Goal: Contribute content: Add original content to the website for others to see

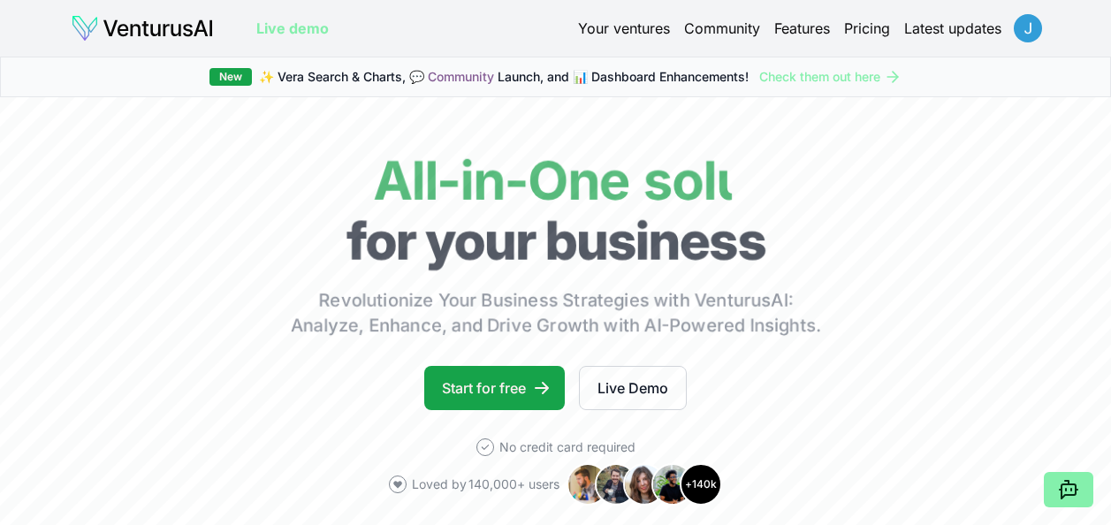
click at [1030, 36] on html "We value your privacy We use cookies to enhance your browsing experience, serve…" at bounding box center [555, 262] width 1111 height 525
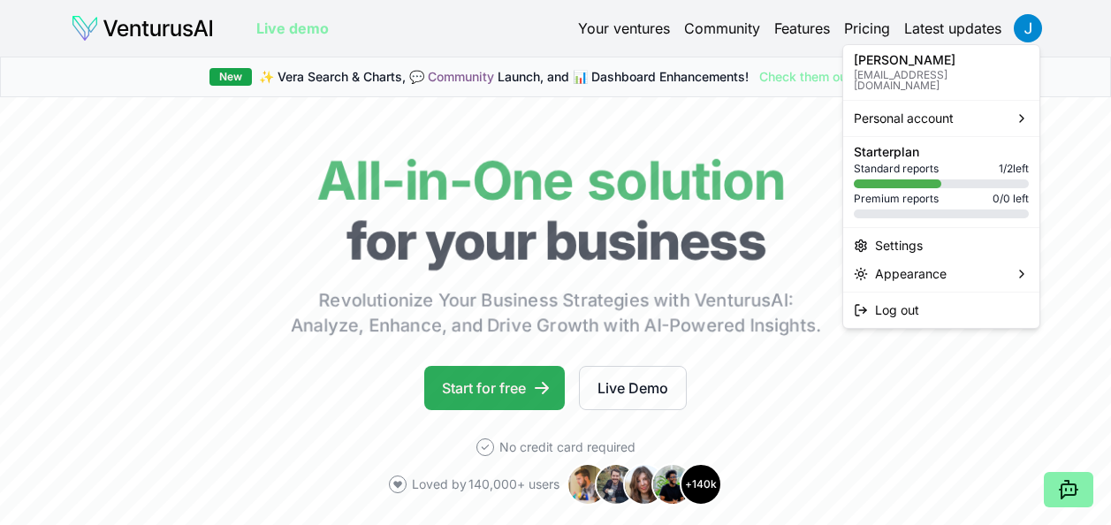
click at [522, 387] on html "We value your privacy We use cookies to enhance your browsing experience, serve…" at bounding box center [555, 262] width 1111 height 525
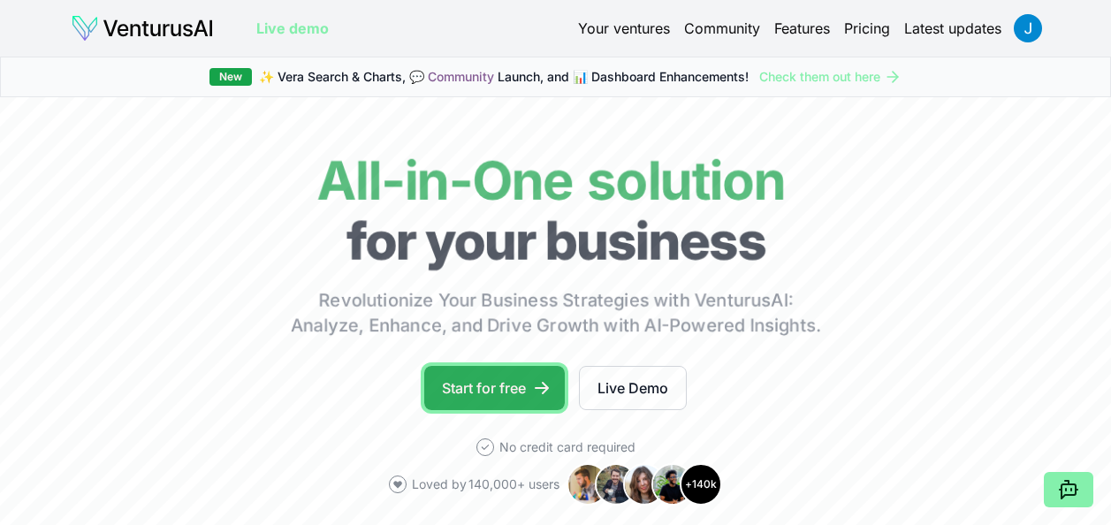
click at [538, 387] on icon at bounding box center [542, 388] width 14 height 12
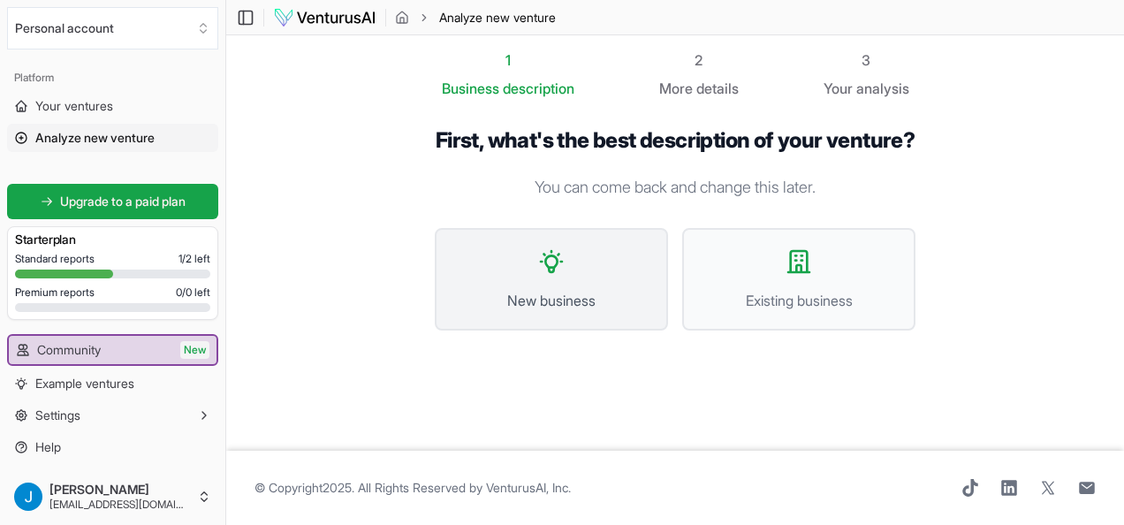
click at [577, 306] on button "New business" at bounding box center [551, 279] width 233 height 103
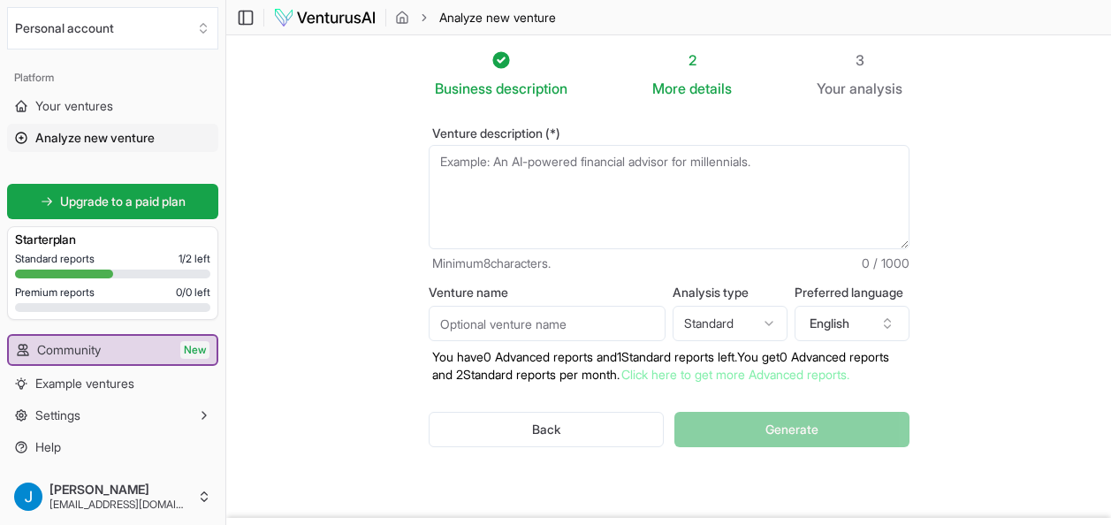
click at [560, 175] on textarea "Venture description (*)" at bounding box center [669, 197] width 481 height 104
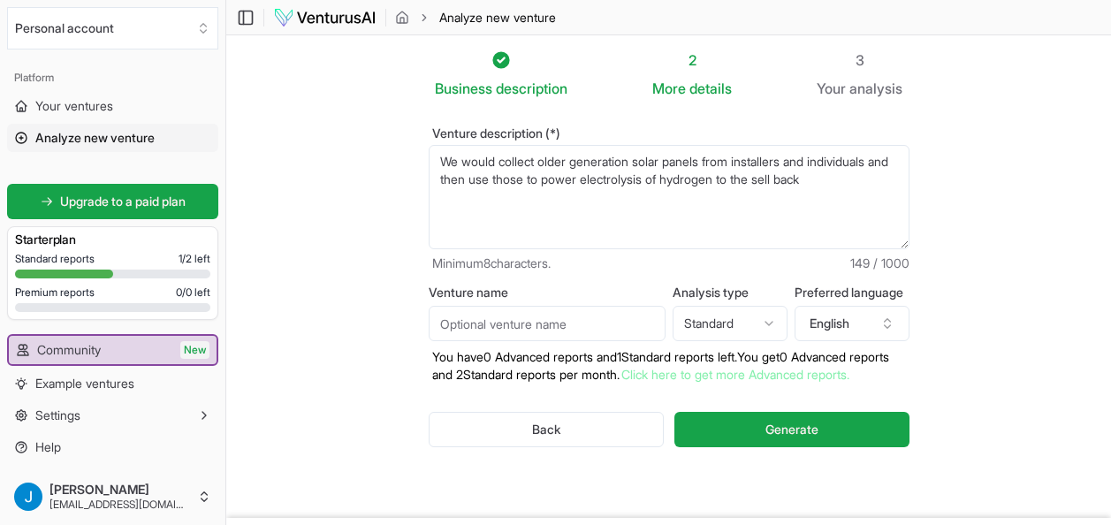
click at [637, 179] on textarea "We would collect older generation solar panels from installers and individuals …" at bounding box center [669, 197] width 481 height 104
click at [875, 184] on textarea "We would collect older generation solar panels from installers and individuals …" at bounding box center [669, 197] width 481 height 104
type textarea "We would collect older generation solar panels from installers and individuals …"
click at [896, 183] on textarea "We would collect older generation solar panels from installers and individuals …" at bounding box center [669, 197] width 481 height 104
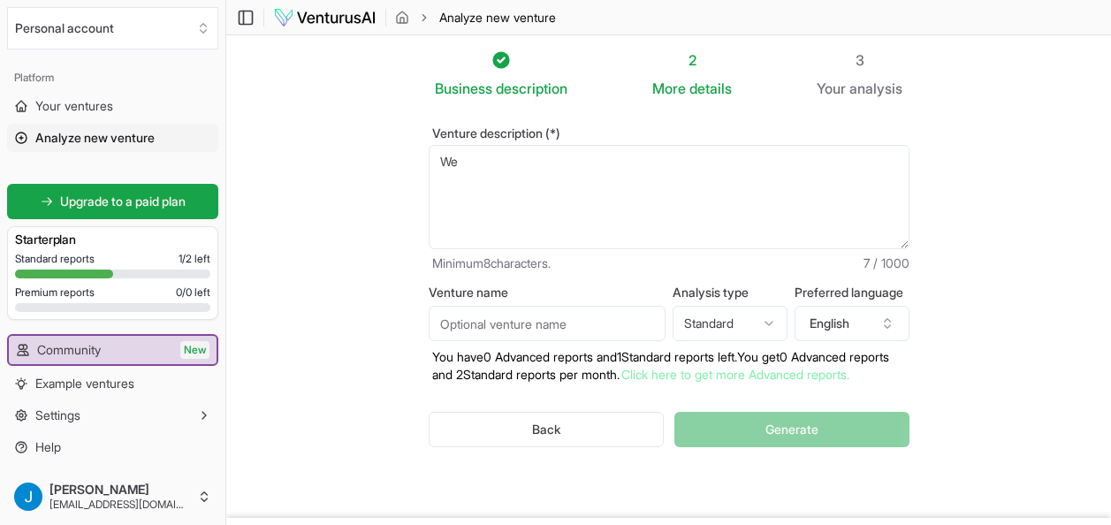
type textarea "W"
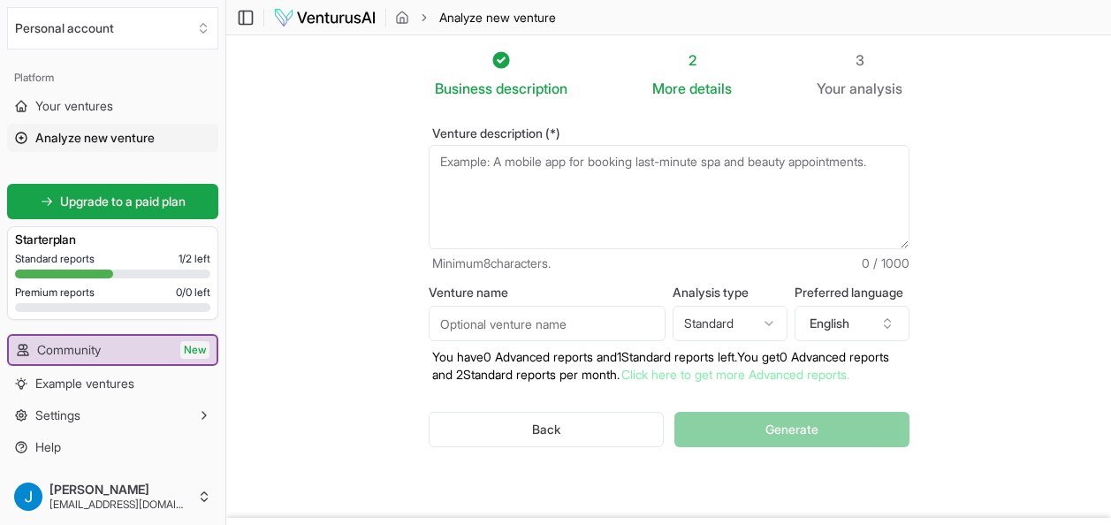
paste textarea "Acquire decommissioned solar panels from installers, removal companies, and lan…"
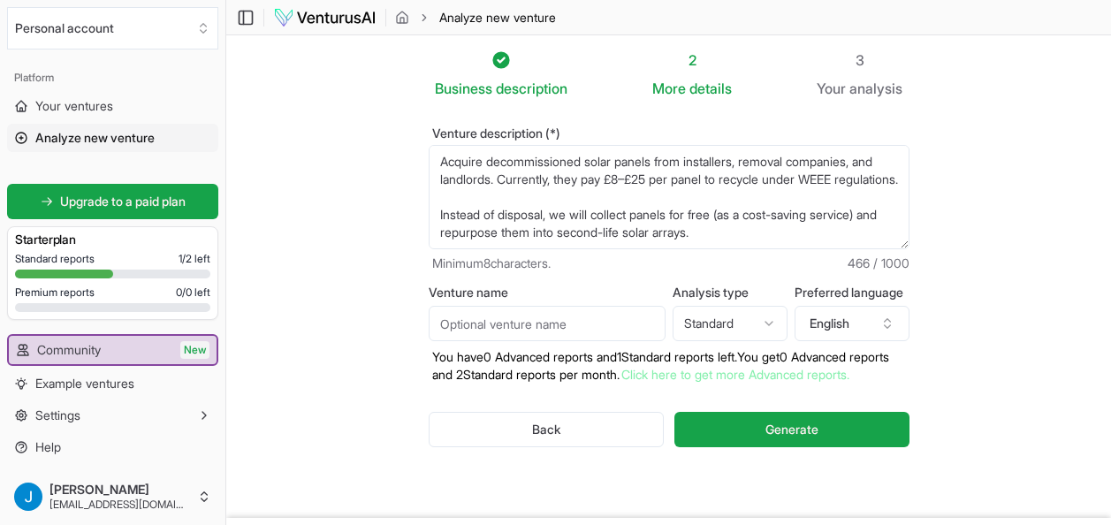
scroll to position [88, 0]
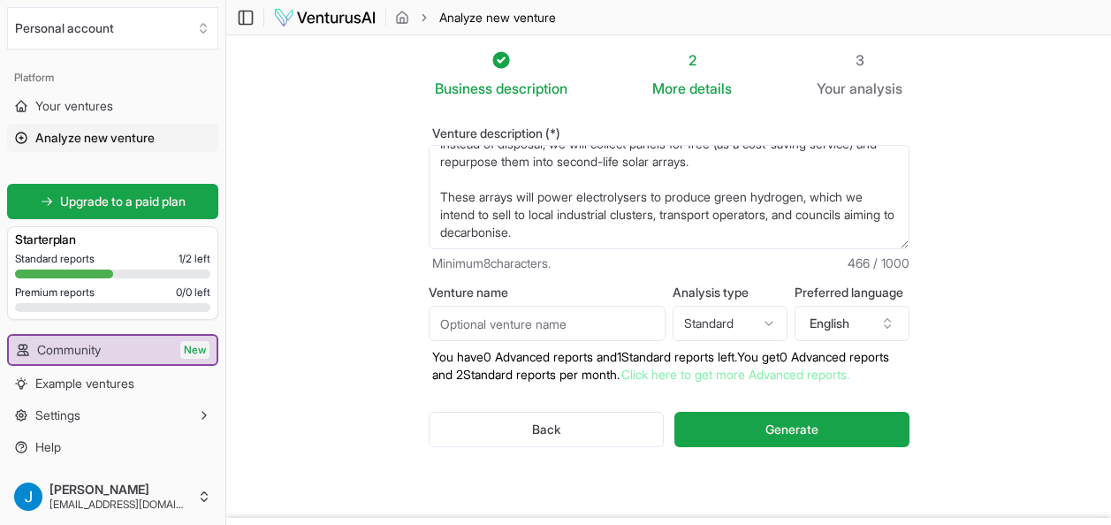
type textarea "Acquire decommissioned solar panels from installers, removal companies, and lan…"
click at [563, 332] on input "Venture name" at bounding box center [547, 323] width 237 height 35
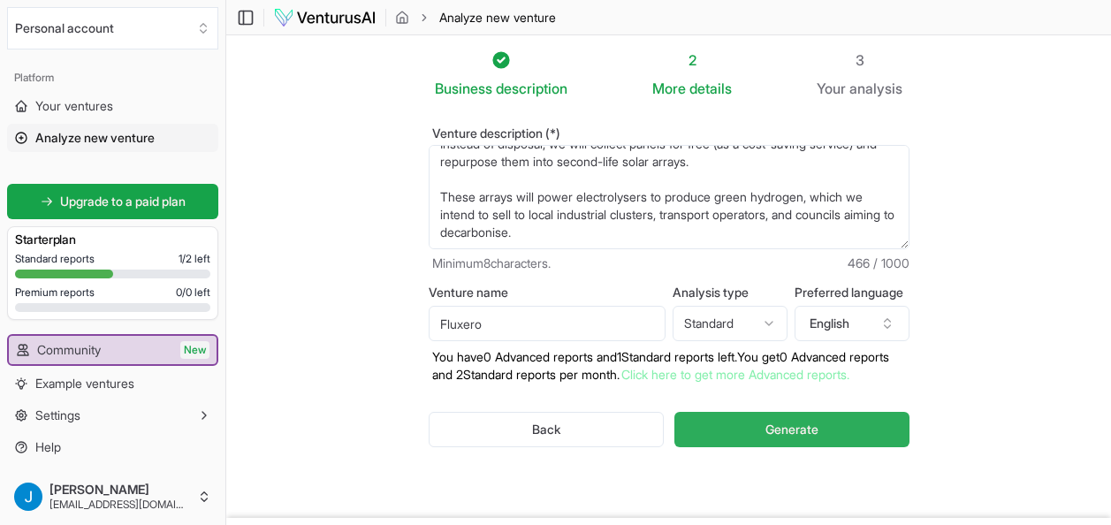
type input "Fluxero"
click at [813, 438] on span "Generate" at bounding box center [792, 430] width 53 height 18
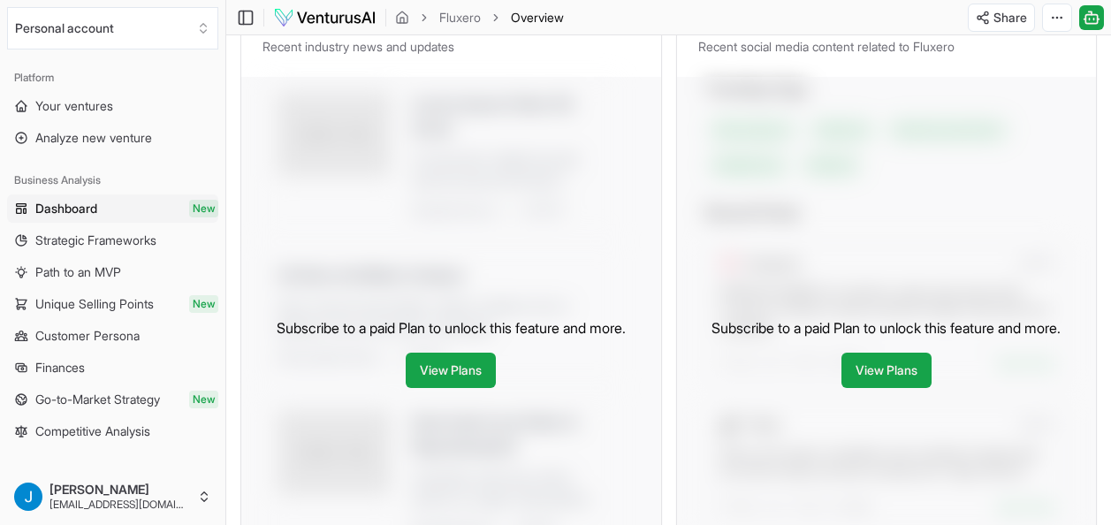
scroll to position [943, 0]
